Goal: Book appointment/travel/reservation

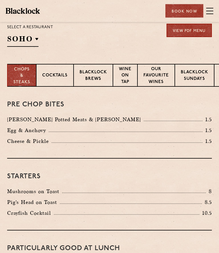
scroll to position [131, 0]
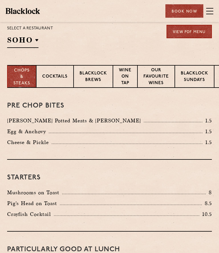
click at [196, 76] on p "Blacklock Sundays" at bounding box center [194, 76] width 27 height 13
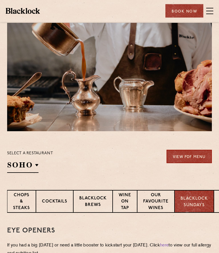
scroll to position [0, 0]
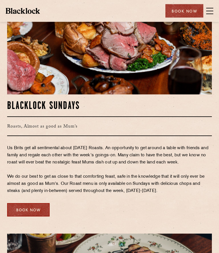
scroll to position [840, 0]
click at [179, 12] on div "Book Now" at bounding box center [184, 10] width 38 height 13
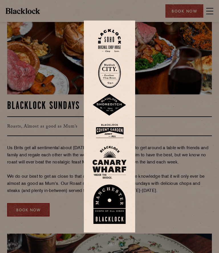
scroll to position [843, 0]
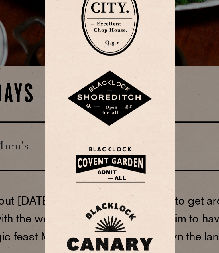
click at [92, 122] on img at bounding box center [109, 131] width 34 height 19
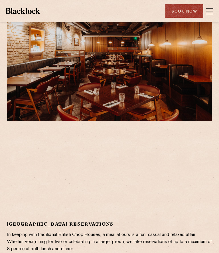
scroll to position [29, 0]
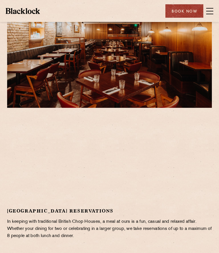
click at [209, 13] on span at bounding box center [209, 11] width 7 height 9
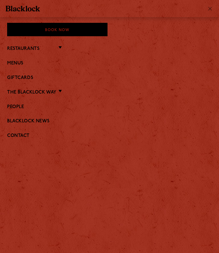
click at [22, 63] on link "Menus" at bounding box center [109, 63] width 205 height 5
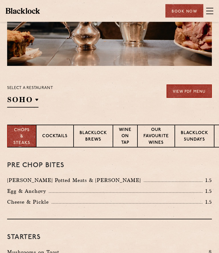
scroll to position [71, 0]
click at [57, 133] on p "Cocktails" at bounding box center [54, 136] width 25 height 7
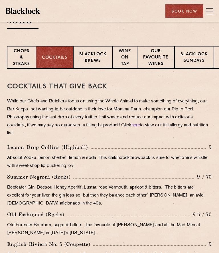
scroll to position [151, 0]
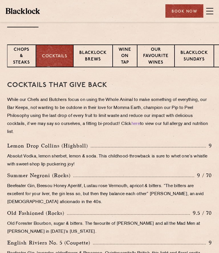
click at [96, 53] on p "Blacklock Brews" at bounding box center [92, 56] width 27 height 13
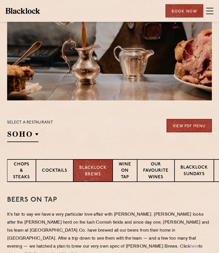
scroll to position [37, 0]
click at [129, 171] on p "Wine on Tap" at bounding box center [125, 171] width 13 height 20
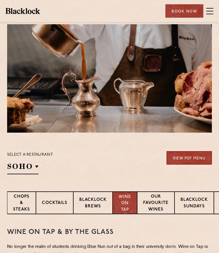
scroll to position [0, 0]
